Goal: Task Accomplishment & Management: Manage account settings

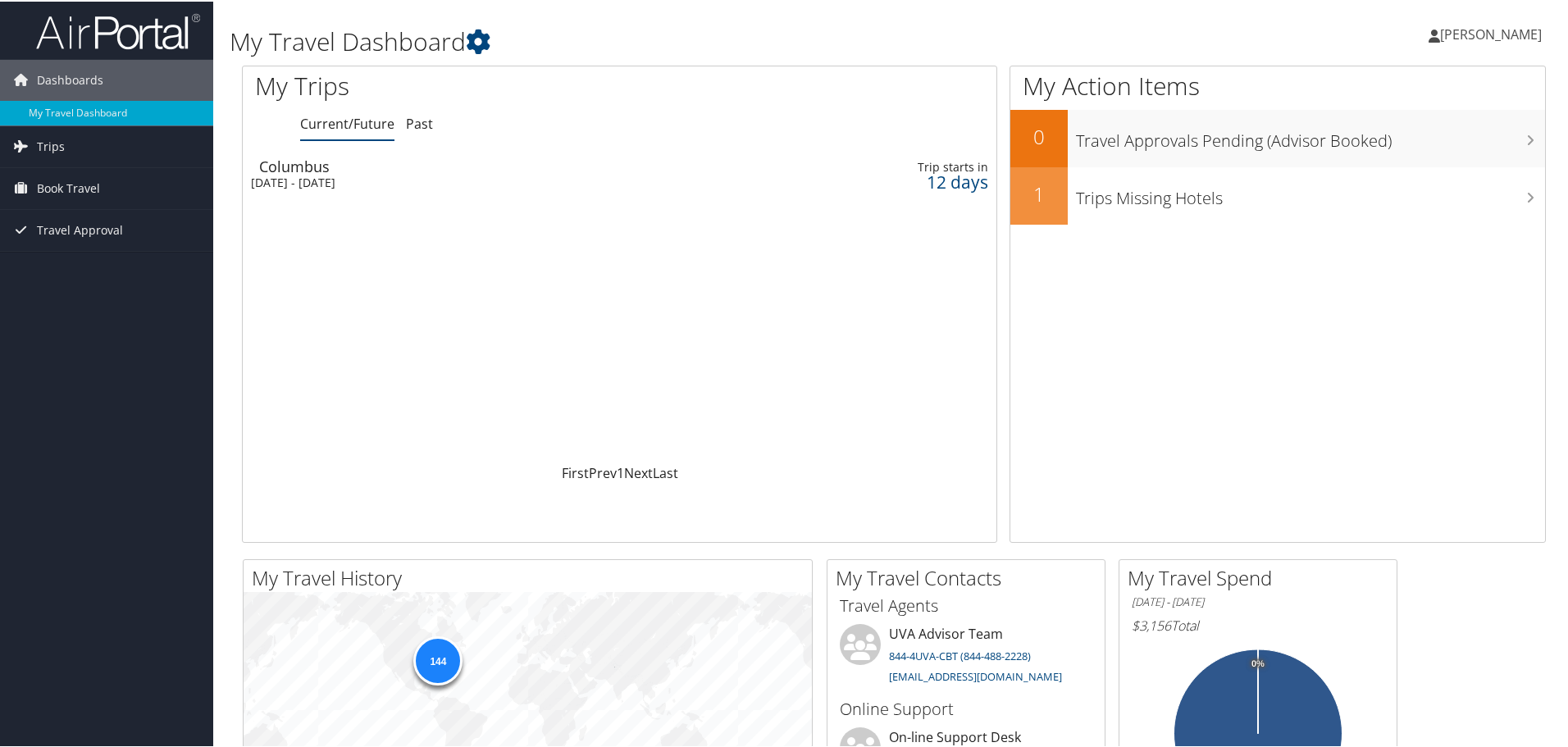
click at [326, 173] on div "Columbus" at bounding box center [493, 165] width 468 height 15
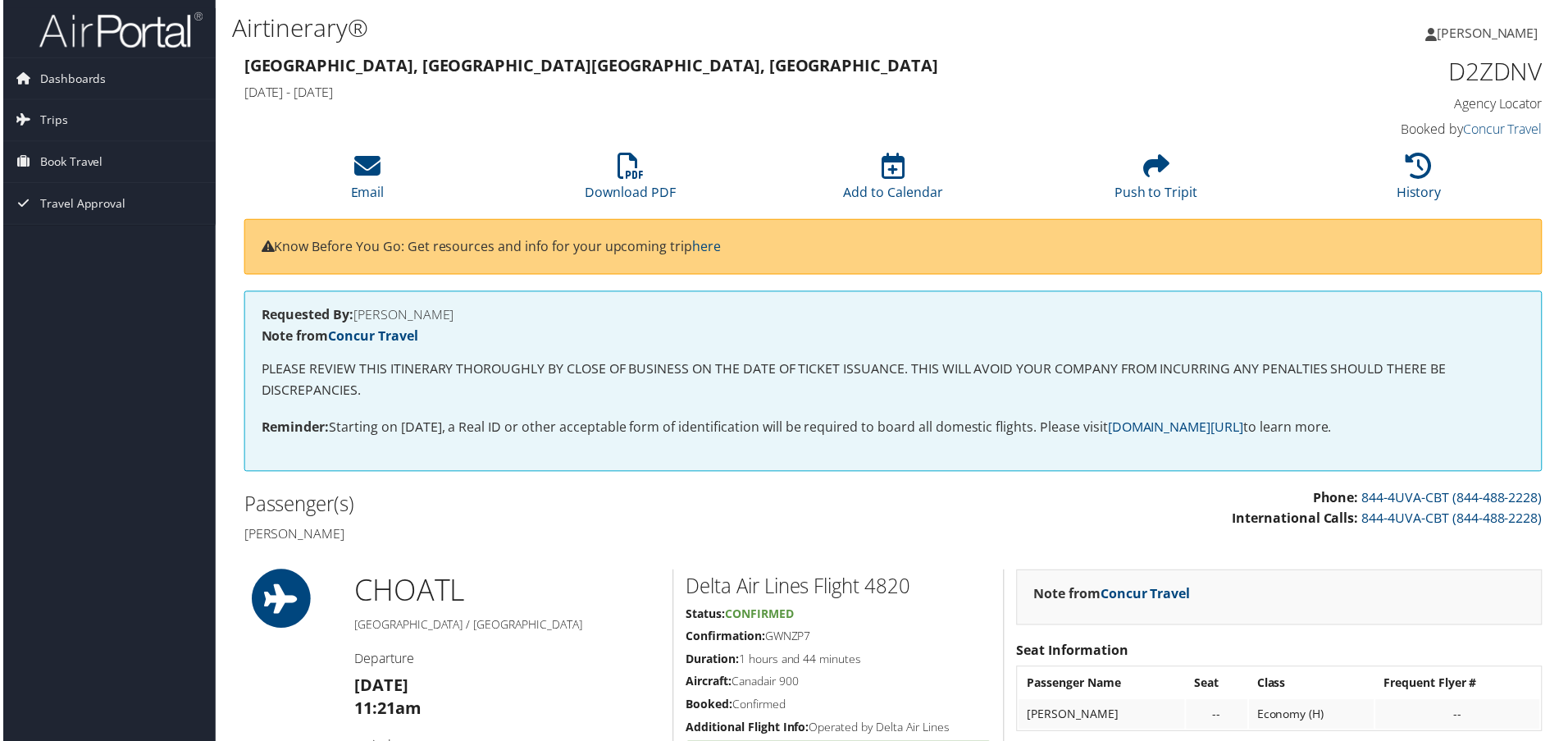
click at [755, 123] on div "Charlottesville, VA Columbus, OH Mon 20 Oct 2025 - Fri 24 Oct 2025 D2ZDNV Agenc…" at bounding box center [894, 98] width 1328 height 94
click at [41, 117] on span "Trips" at bounding box center [50, 121] width 28 height 41
click at [89, 232] on span "Book Travel" at bounding box center [68, 236] width 64 height 41
click at [69, 236] on span "Book Travel" at bounding box center [68, 236] width 64 height 41
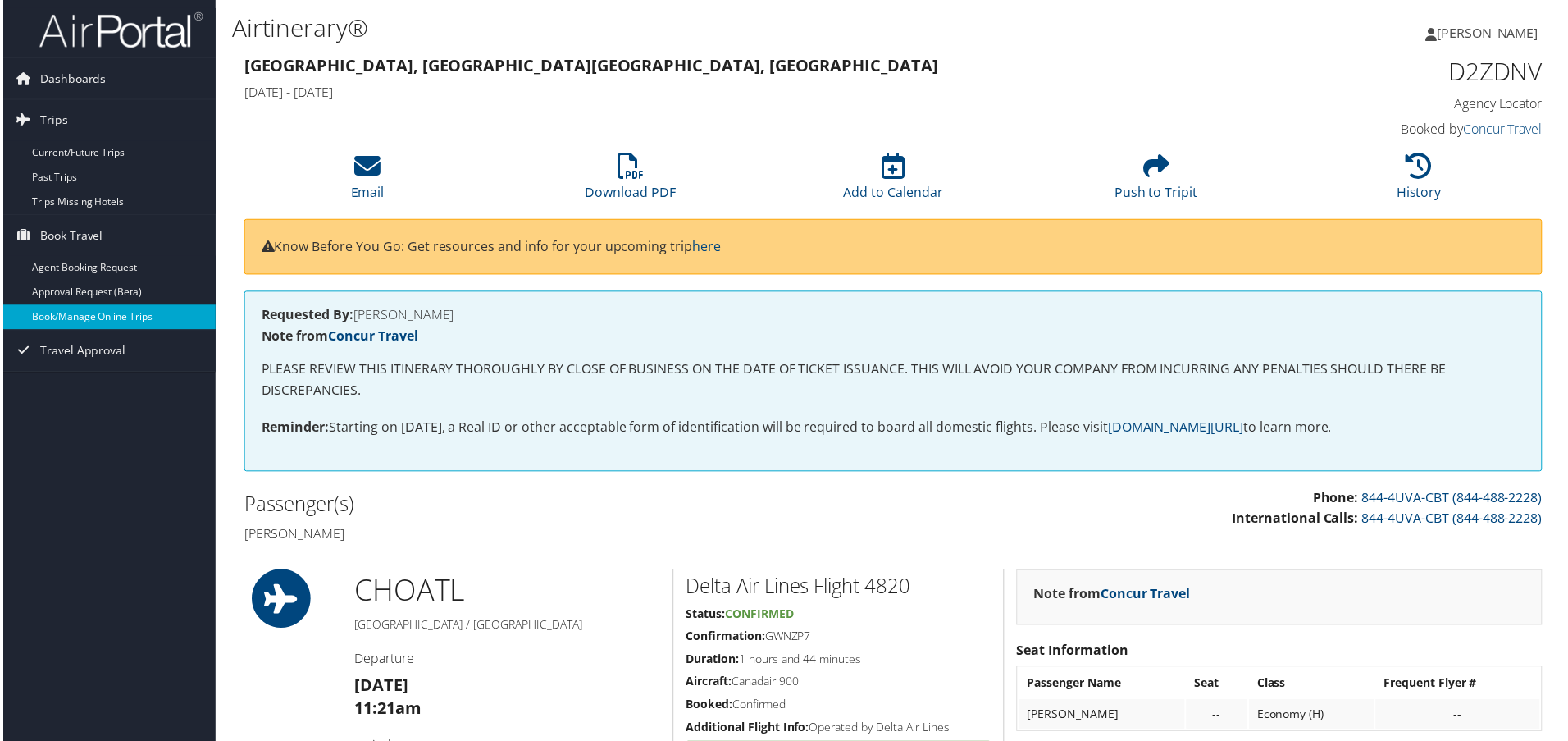
click at [81, 325] on link "Book/Manage Online Trips" at bounding box center [106, 319] width 213 height 25
